Goal: Task Accomplishment & Management: Use online tool/utility

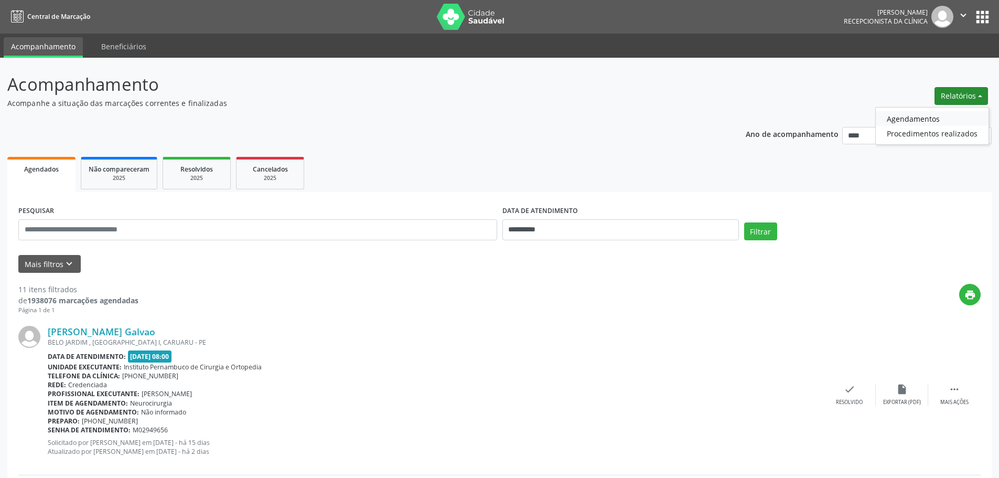
click at [934, 120] on link "Agendamentos" at bounding box center [931, 118] width 113 height 15
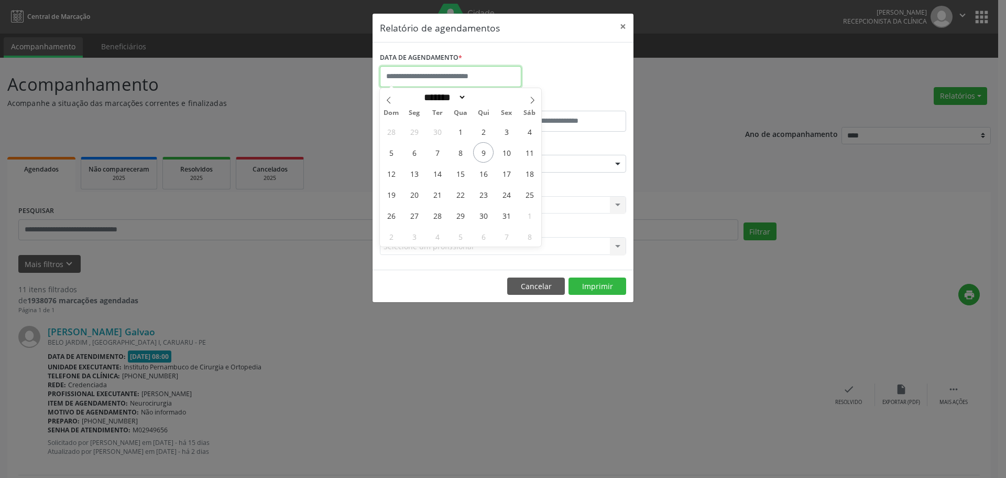
click at [466, 78] on input "text" at bounding box center [451, 76] width 142 height 21
click at [510, 155] on span "10" at bounding box center [506, 152] width 20 height 20
type input "**********"
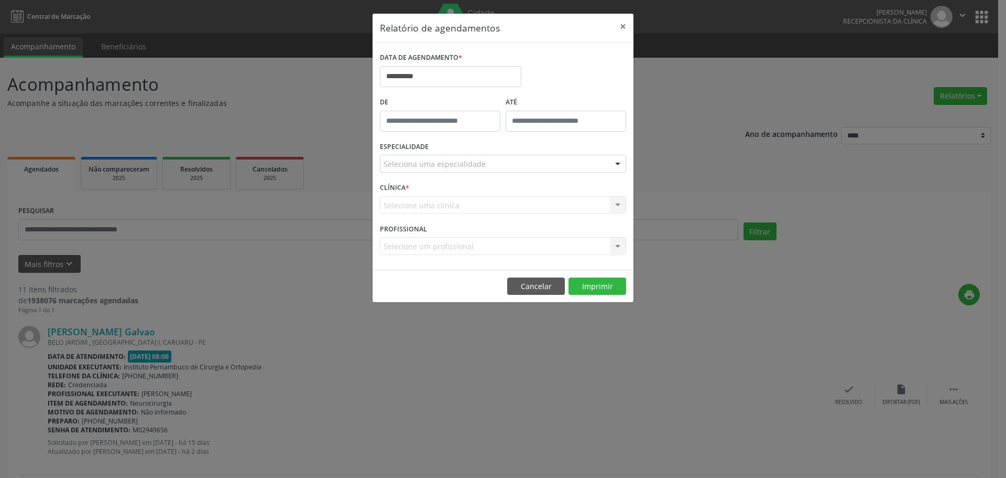
click at [505, 159] on div "Seleciona uma especialidade" at bounding box center [503, 164] width 246 height 18
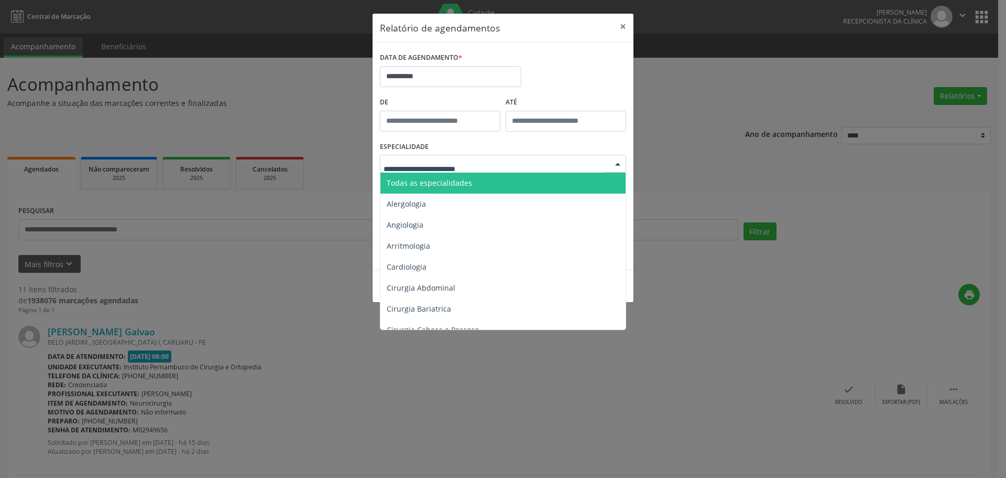
click at [476, 181] on span "Todas as especialidades" at bounding box center [504, 182] width 247 height 21
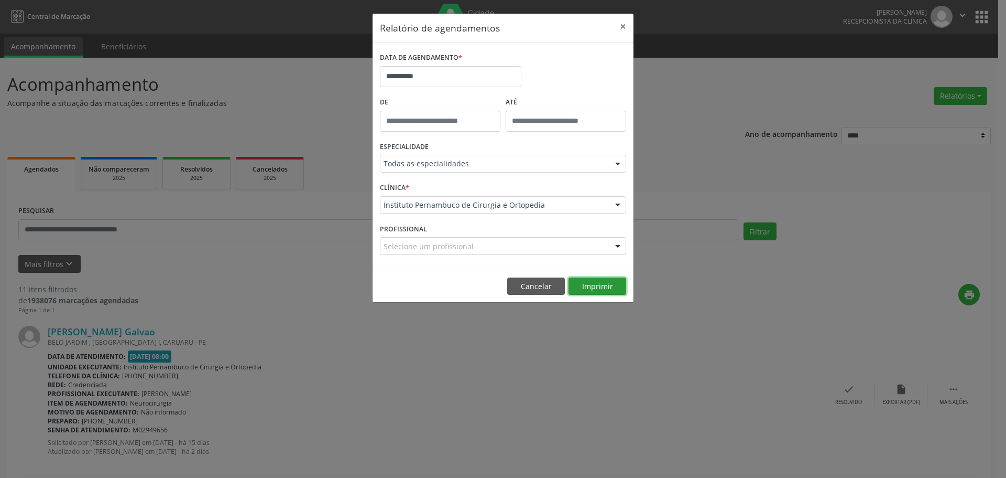
click at [599, 287] on button "Imprimir" at bounding box center [598, 286] width 58 height 18
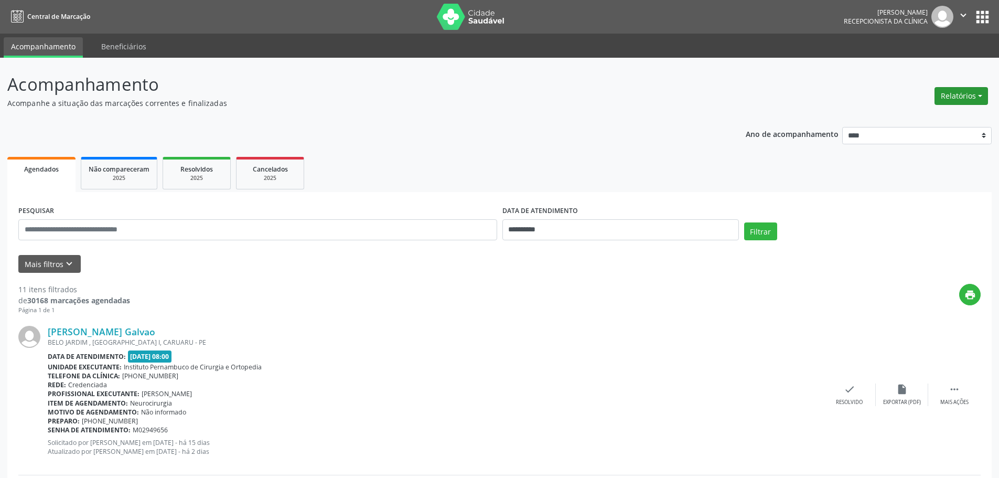
click at [955, 94] on button "Relatórios" at bounding box center [960, 96] width 53 height 18
click at [937, 112] on link "Agendamentos" at bounding box center [931, 118] width 113 height 15
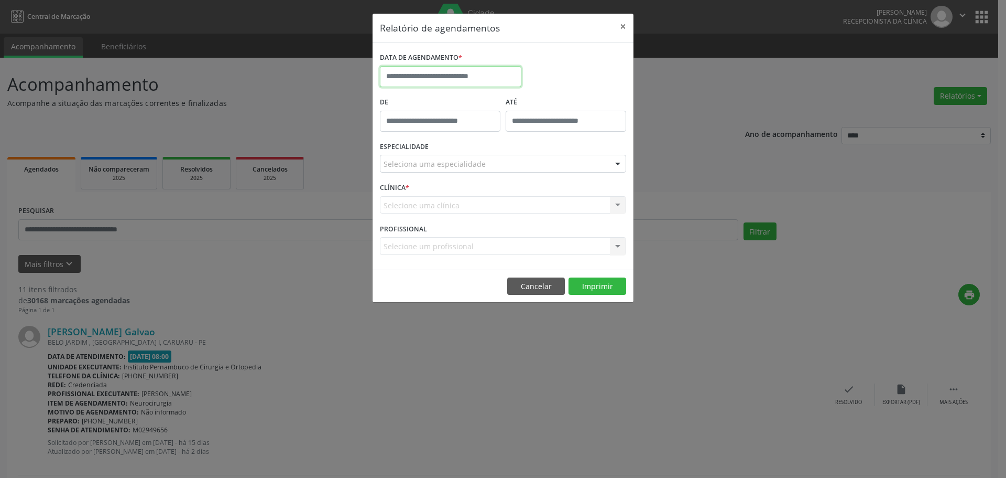
click at [498, 73] on input "text" at bounding box center [451, 76] width 142 height 21
click at [502, 151] on span "10" at bounding box center [506, 152] width 20 height 20
type input "**********"
click at [502, 164] on div "Seleciona uma especialidade" at bounding box center [503, 164] width 246 height 18
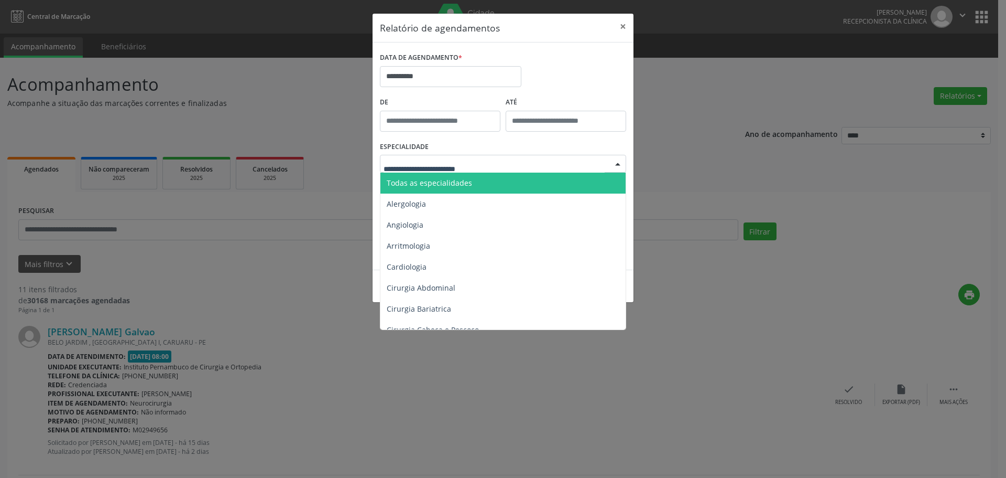
click at [493, 179] on span "Todas as especialidades" at bounding box center [504, 182] width 247 height 21
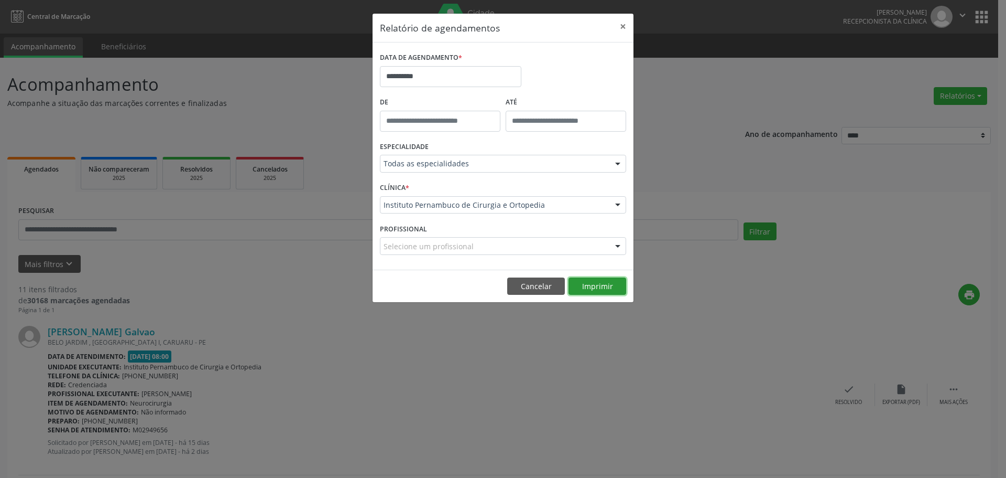
click at [589, 284] on button "Imprimir" at bounding box center [598, 286] width 58 height 18
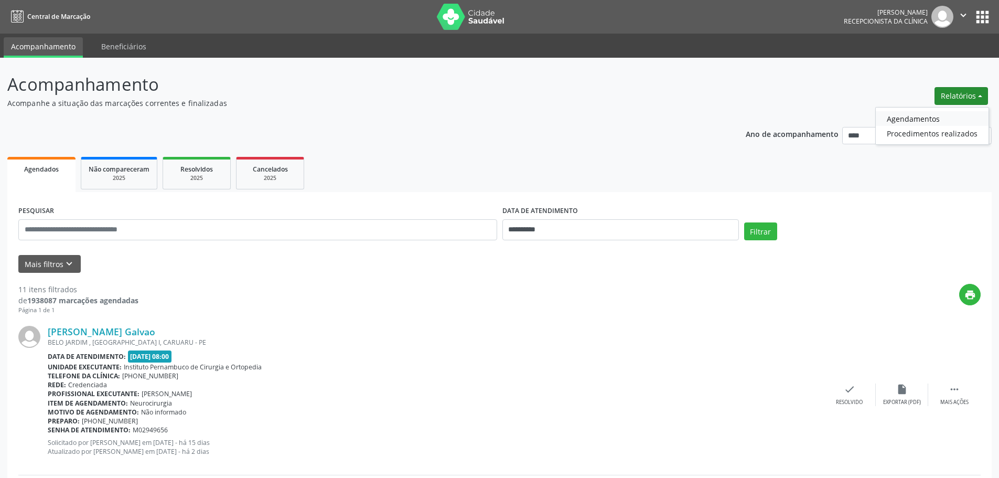
click at [924, 115] on link "Agendamentos" at bounding box center [931, 118] width 113 height 15
select select "*"
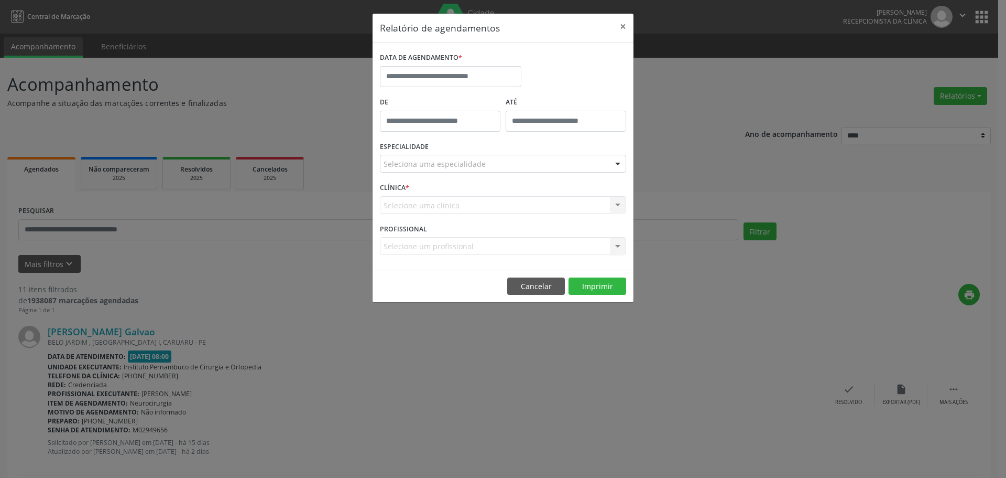
click at [495, 65] on div "DATA DE AGENDAMENTO *" at bounding box center [451, 58] width 142 height 16
click at [495, 71] on input "text" at bounding box center [451, 76] width 142 height 21
click at [507, 196] on span "24" at bounding box center [506, 194] width 20 height 20
type input "**********"
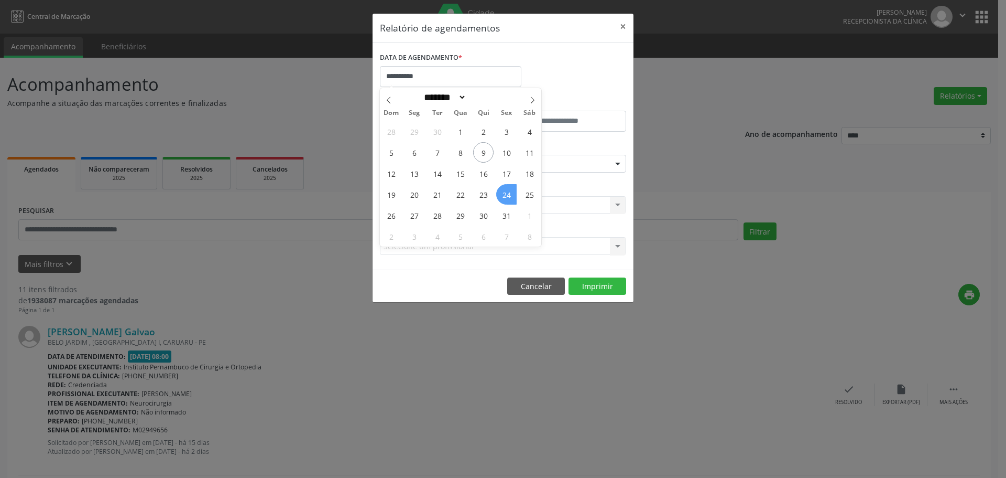
click at [507, 196] on span "24" at bounding box center [506, 194] width 20 height 20
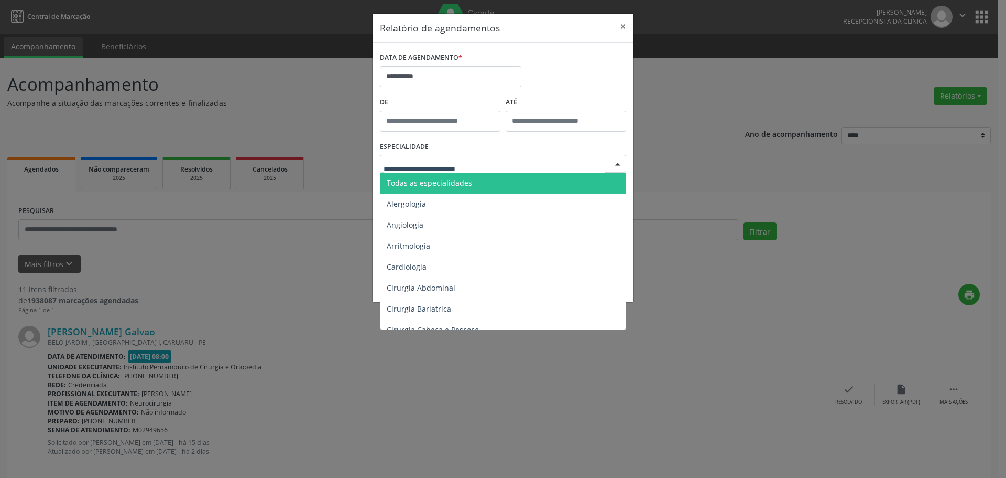
click at [464, 177] on span "Todas as especialidades" at bounding box center [504, 182] width 247 height 21
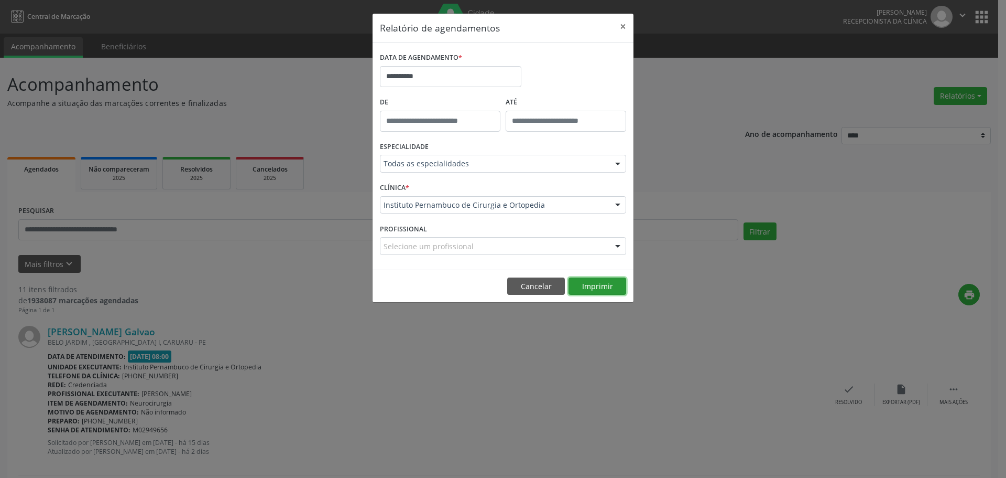
click at [596, 285] on button "Imprimir" at bounding box center [598, 286] width 58 height 18
